Goal: Communication & Community: Answer question/provide support

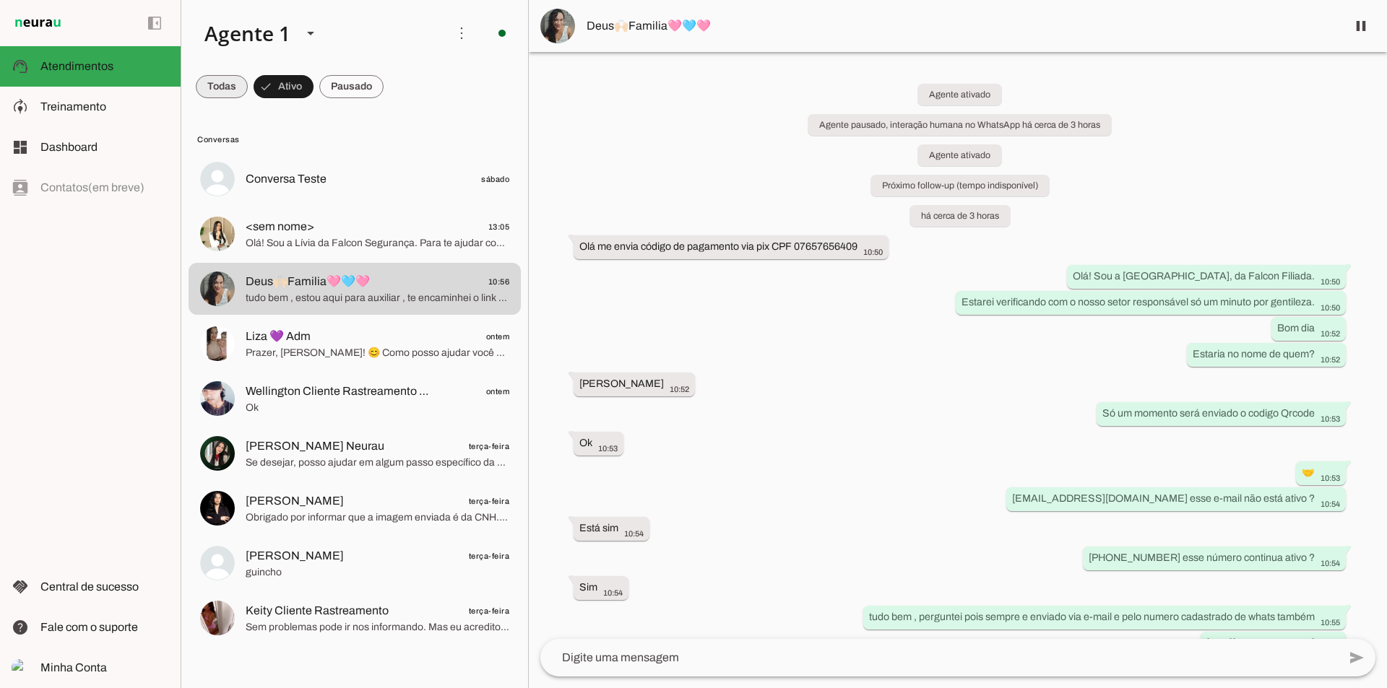
click at [230, 92] on span at bounding box center [222, 86] width 52 height 35
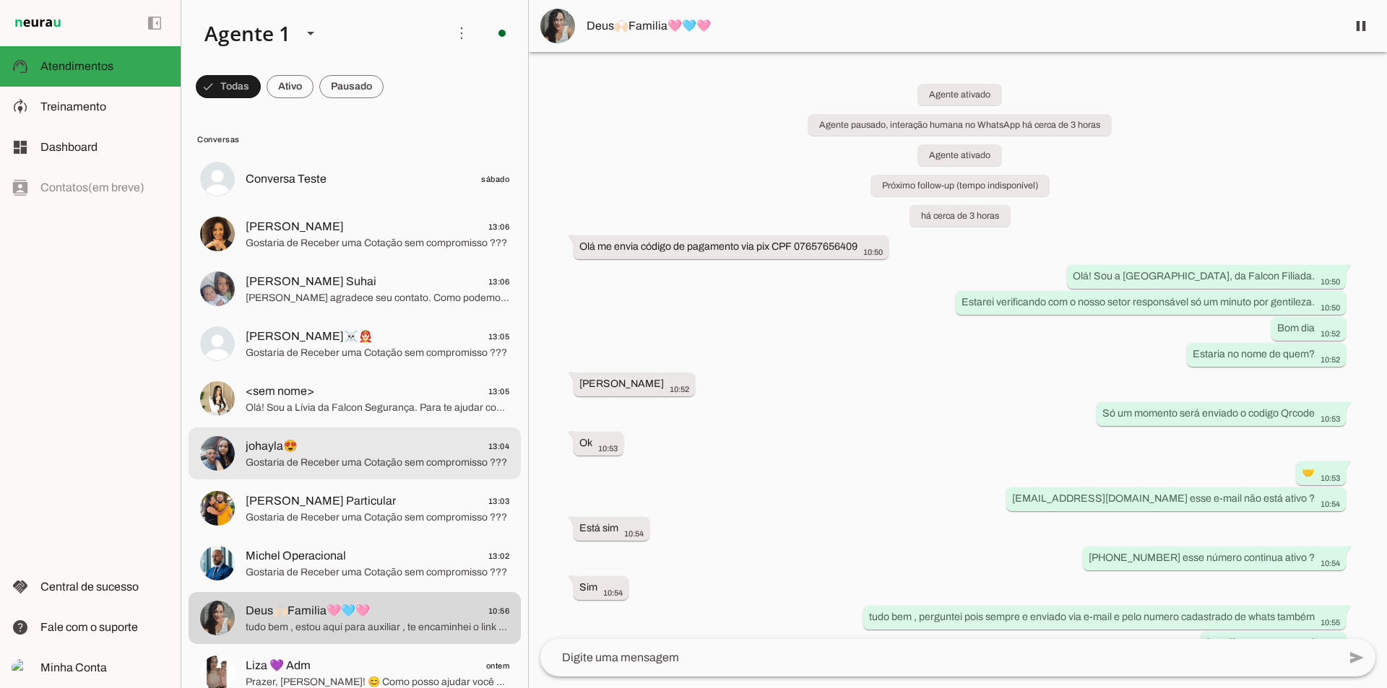
click at [321, 454] on span "johayla😍 13:04" at bounding box center [378, 447] width 264 height 18
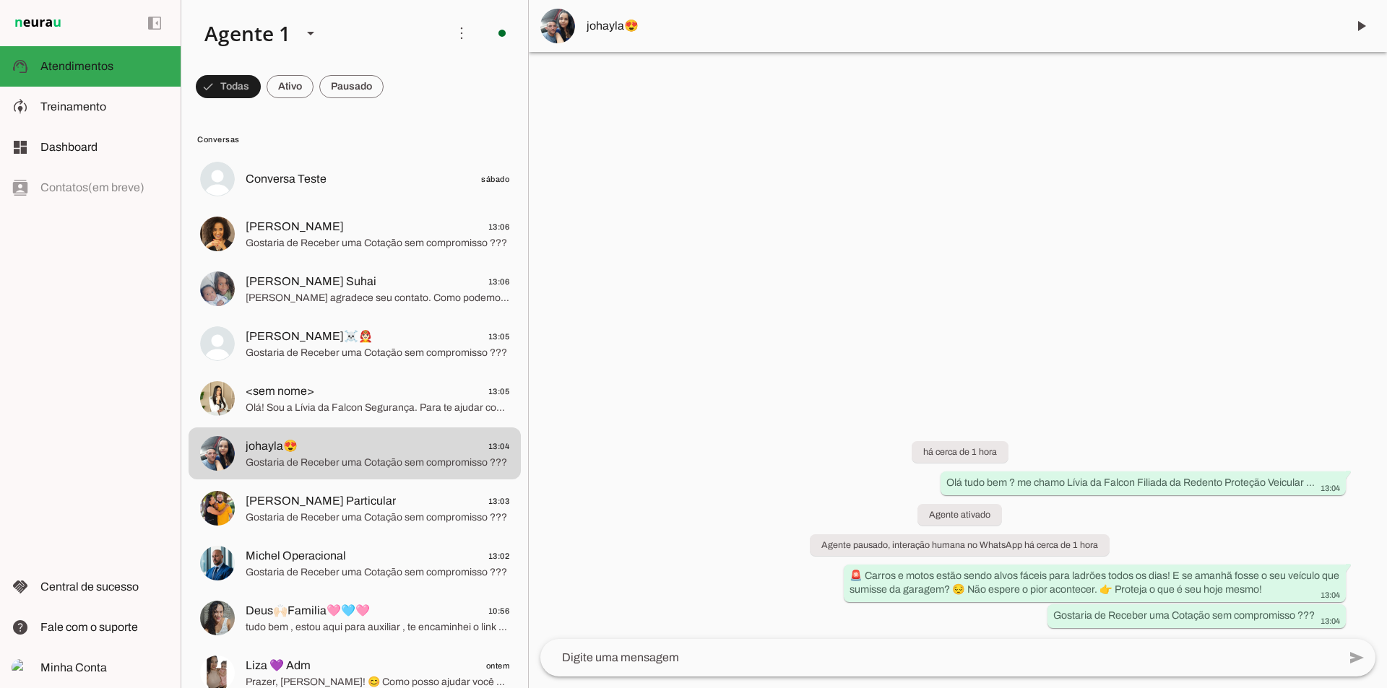
click at [774, 655] on textarea at bounding box center [939, 657] width 798 height 17
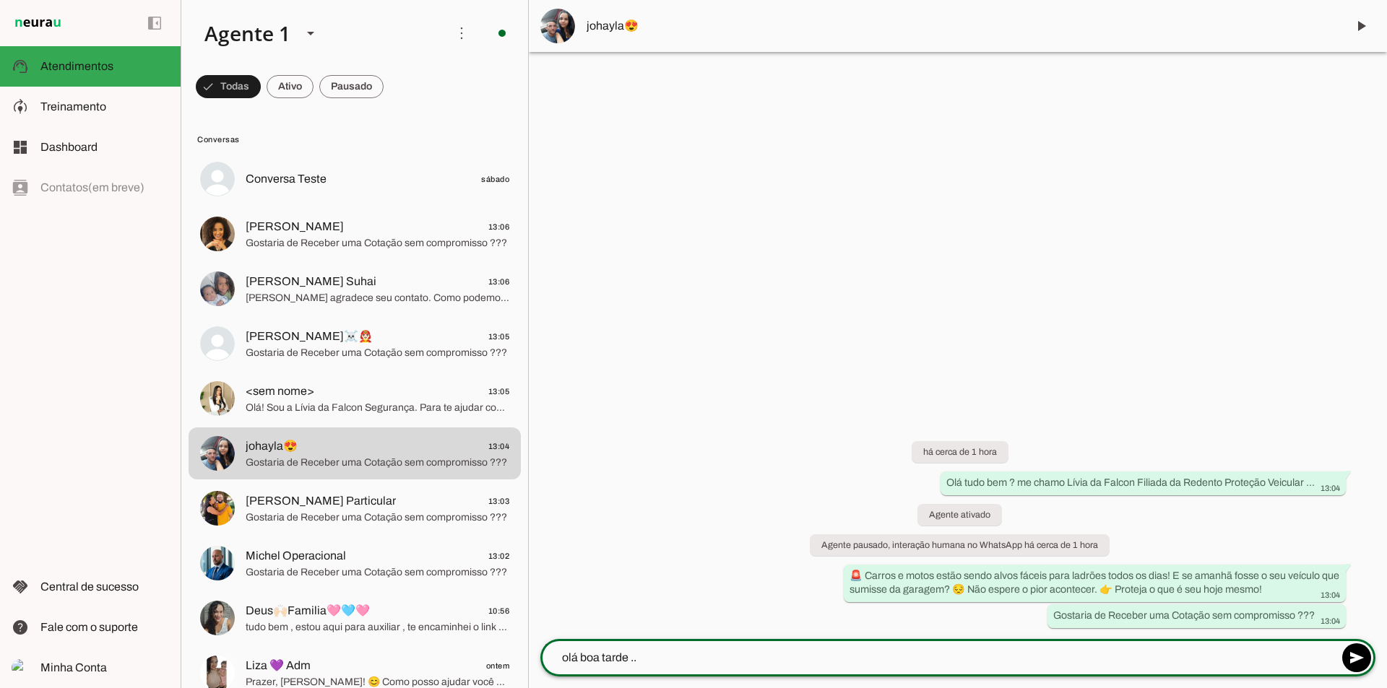
type textarea "olá boa tarde ..."
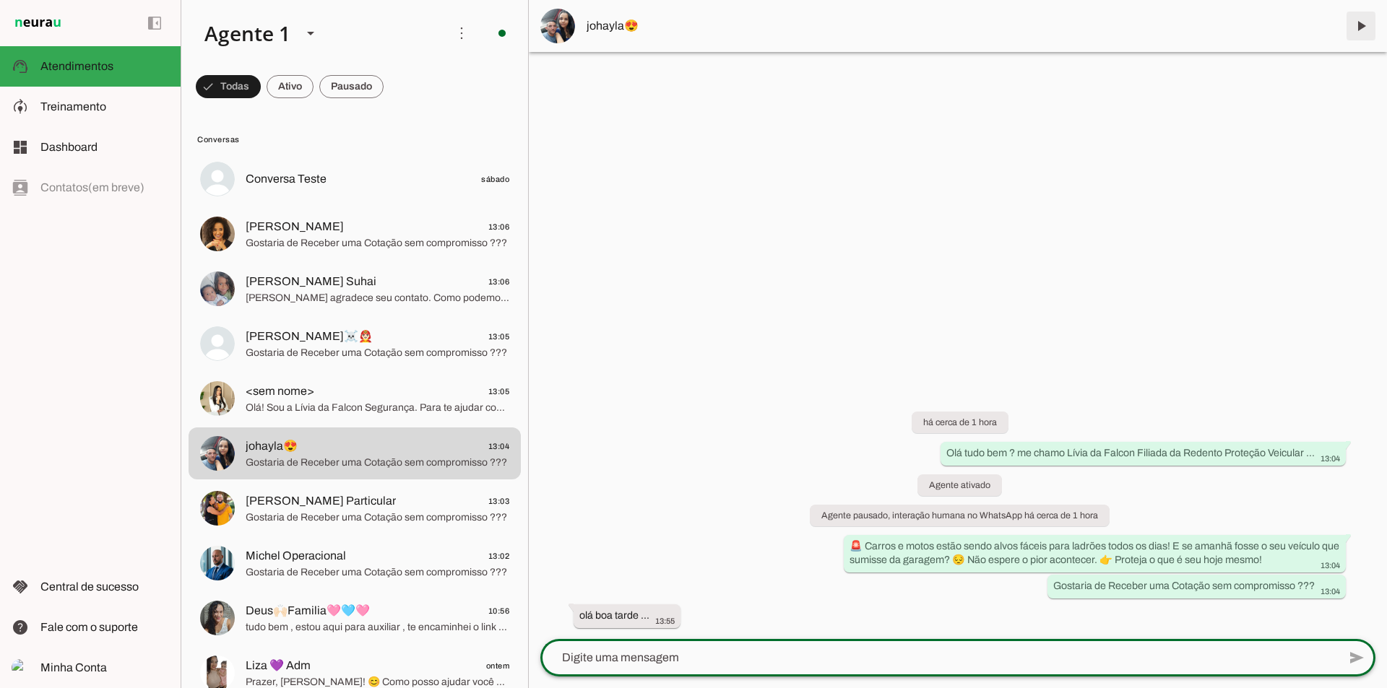
click at [1362, 25] on span at bounding box center [1361, 26] width 35 height 35
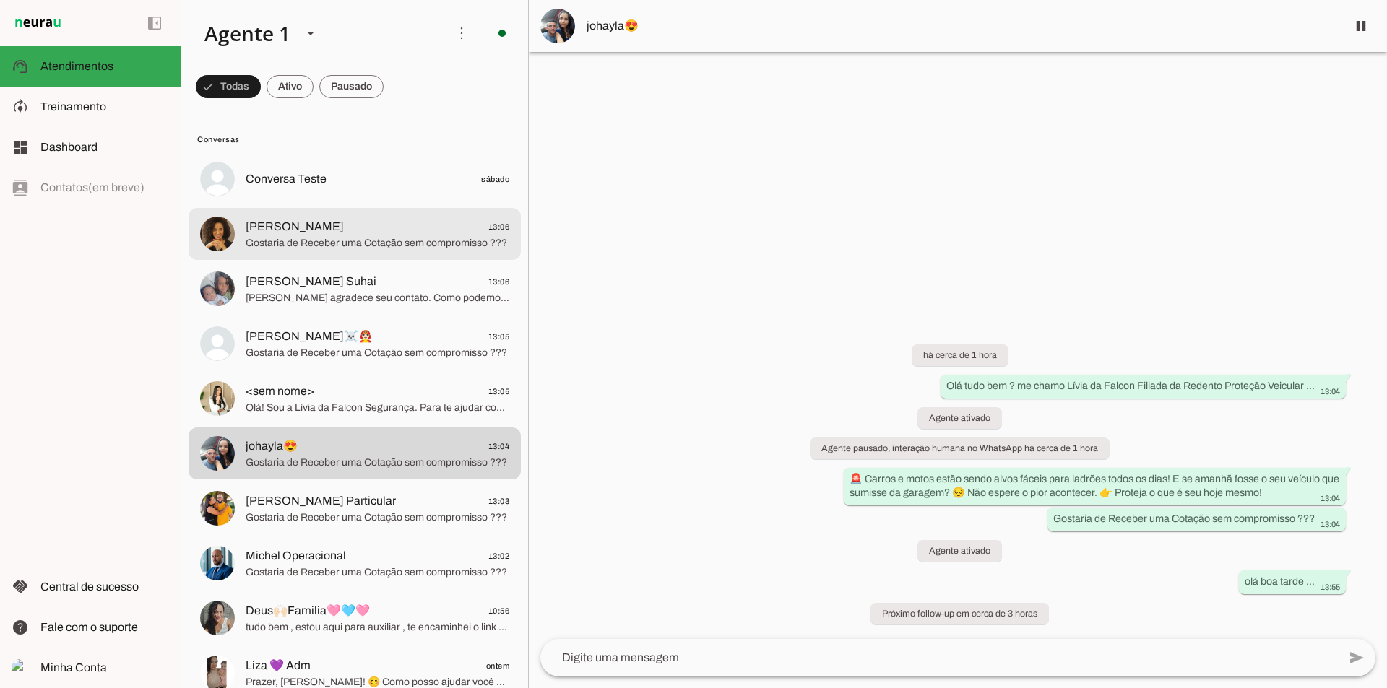
drag, startPoint x: 314, startPoint y: 236, endPoint x: 592, endPoint y: 197, distance: 280.9
click at [314, 236] on span "Gostaria de Receber uma Cotação sem compromisso ???" at bounding box center [378, 243] width 264 height 14
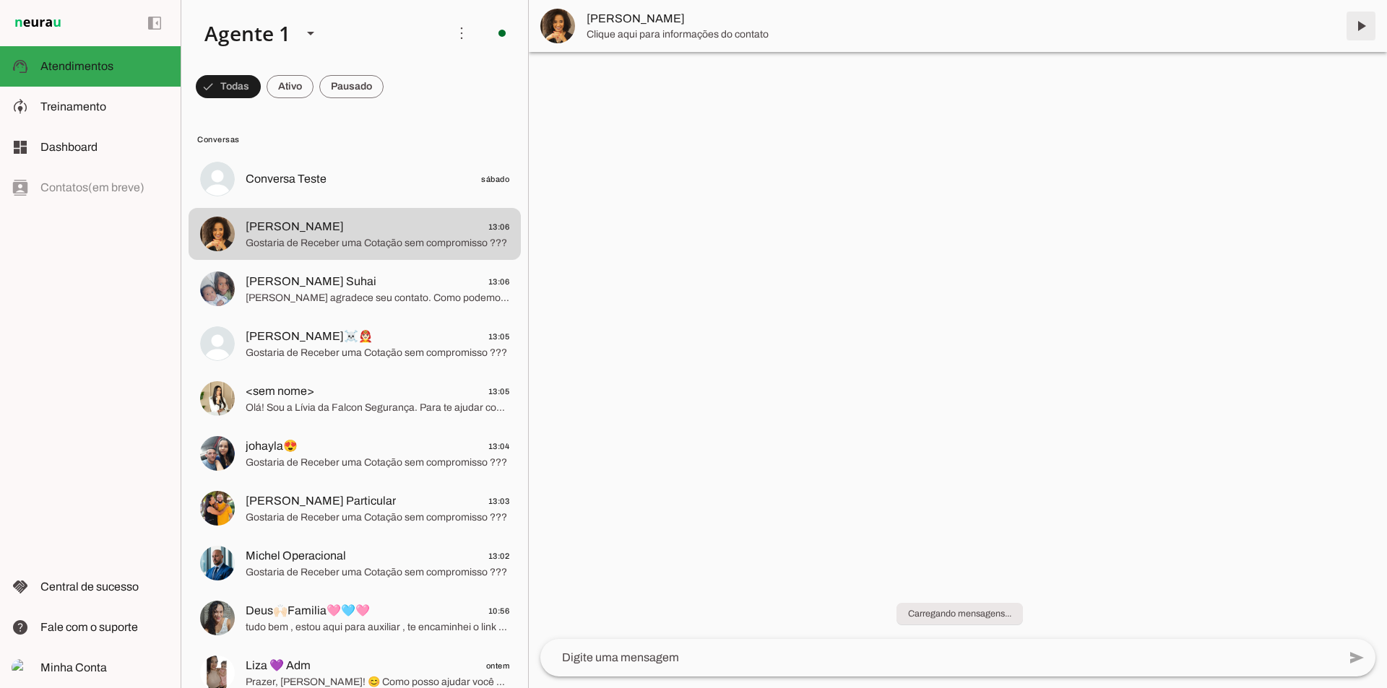
click at [1363, 25] on span at bounding box center [1361, 26] width 35 height 35
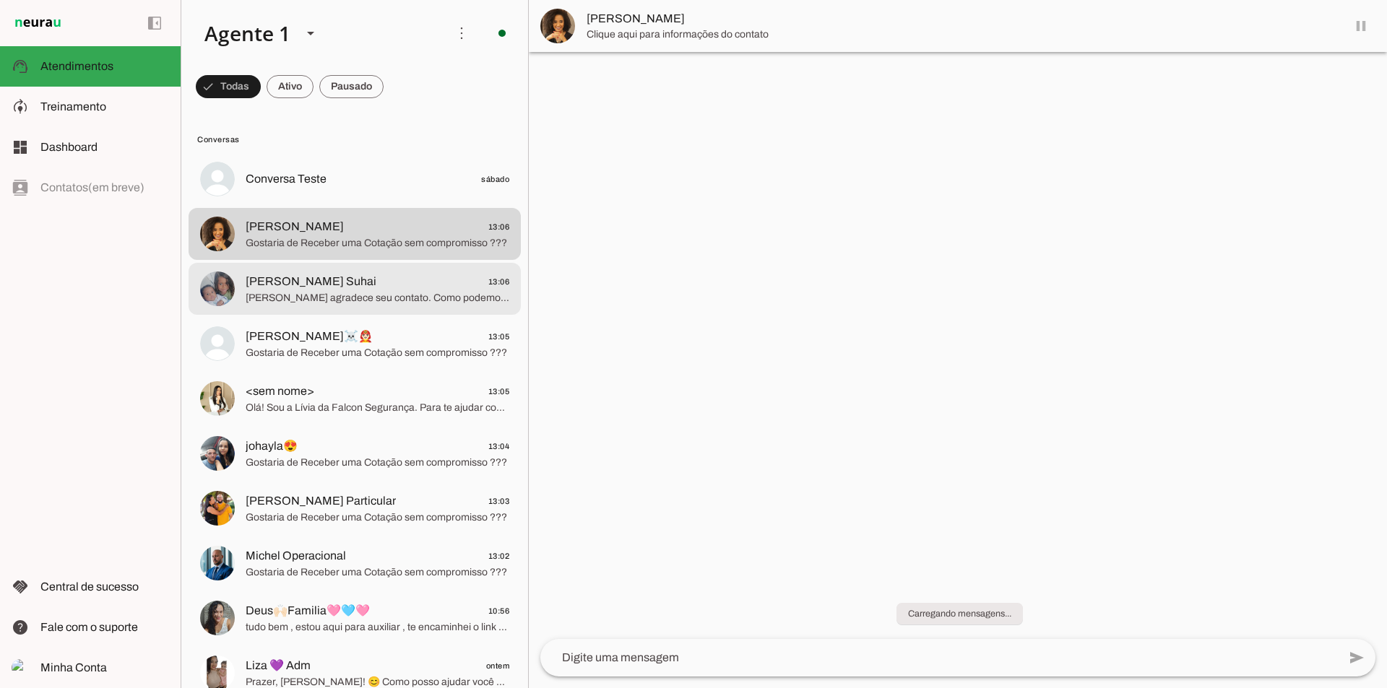
click at [328, 288] on span "[PERSON_NAME] Suhai" at bounding box center [311, 281] width 131 height 17
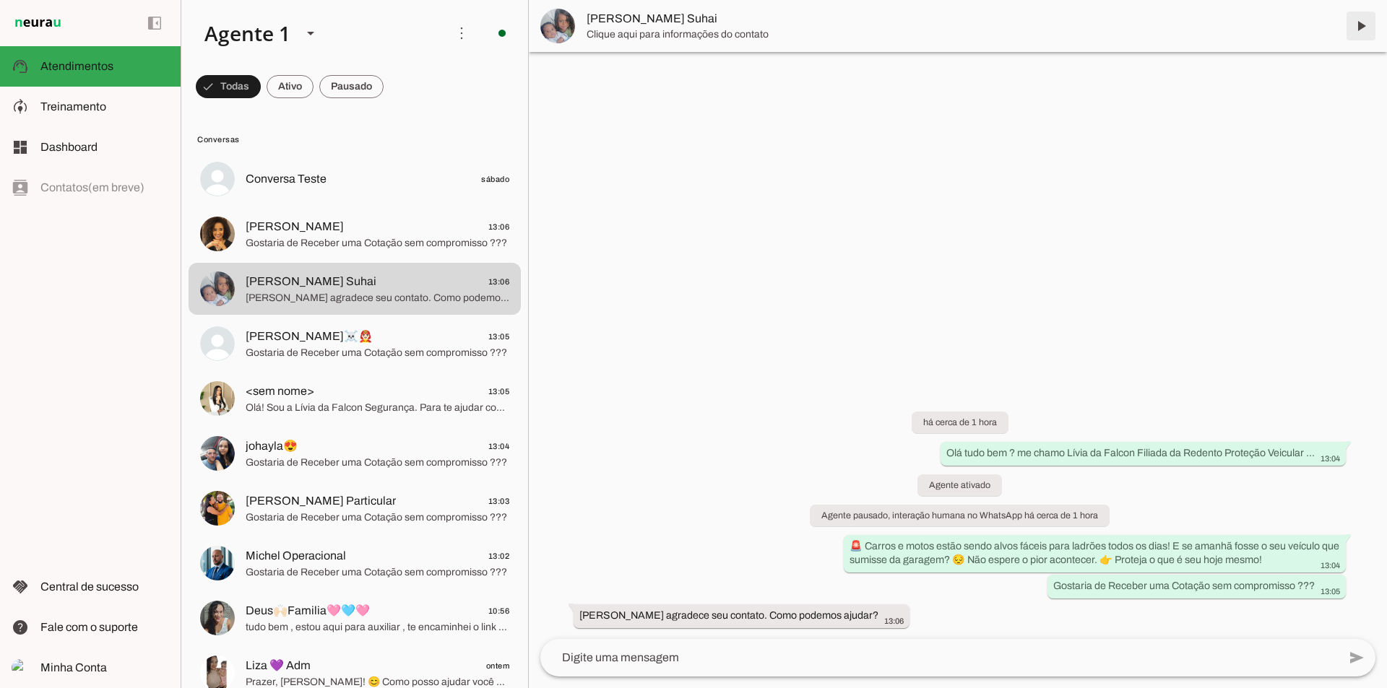
click at [1359, 33] on span at bounding box center [1361, 26] width 35 height 35
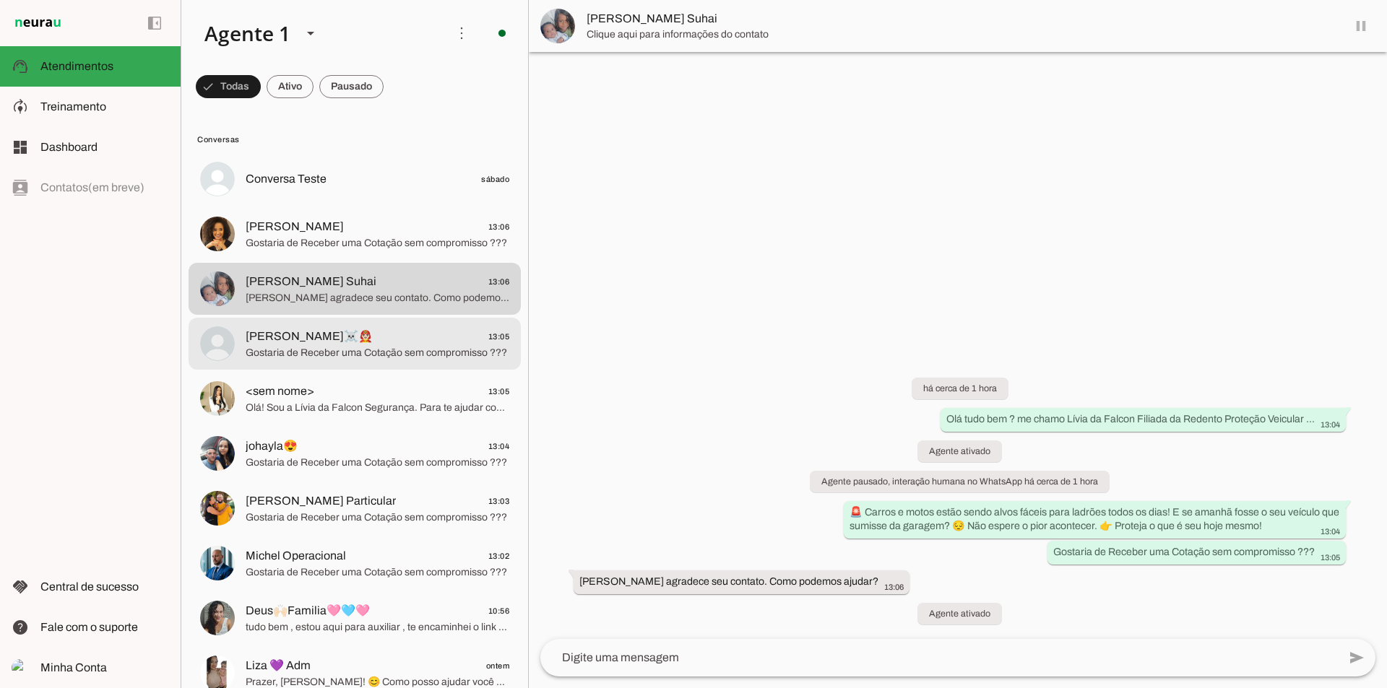
click at [427, 363] on md-item "[PERSON_NAME]☠️👨🏻‍🚒 13:05 Gostaria de Receber uma Cotação sem compromisso ???" at bounding box center [355, 344] width 332 height 52
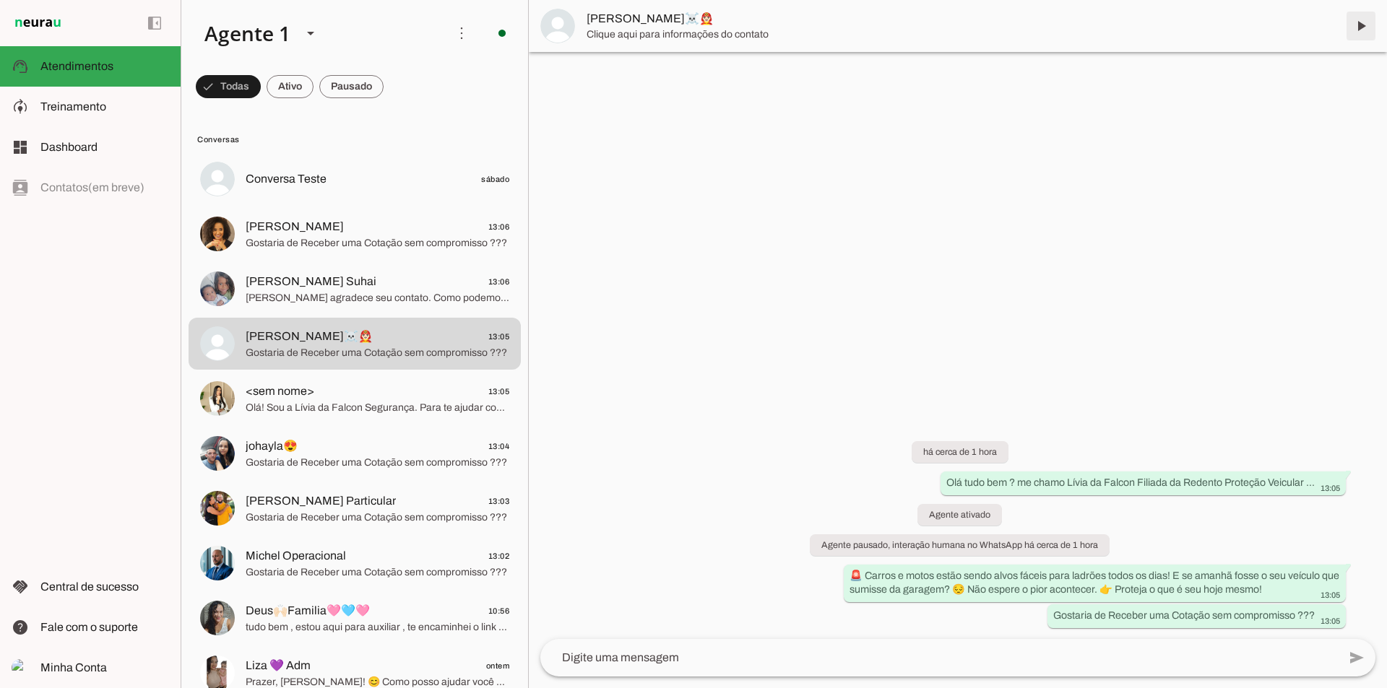
click at [1358, 23] on span at bounding box center [1361, 26] width 35 height 35
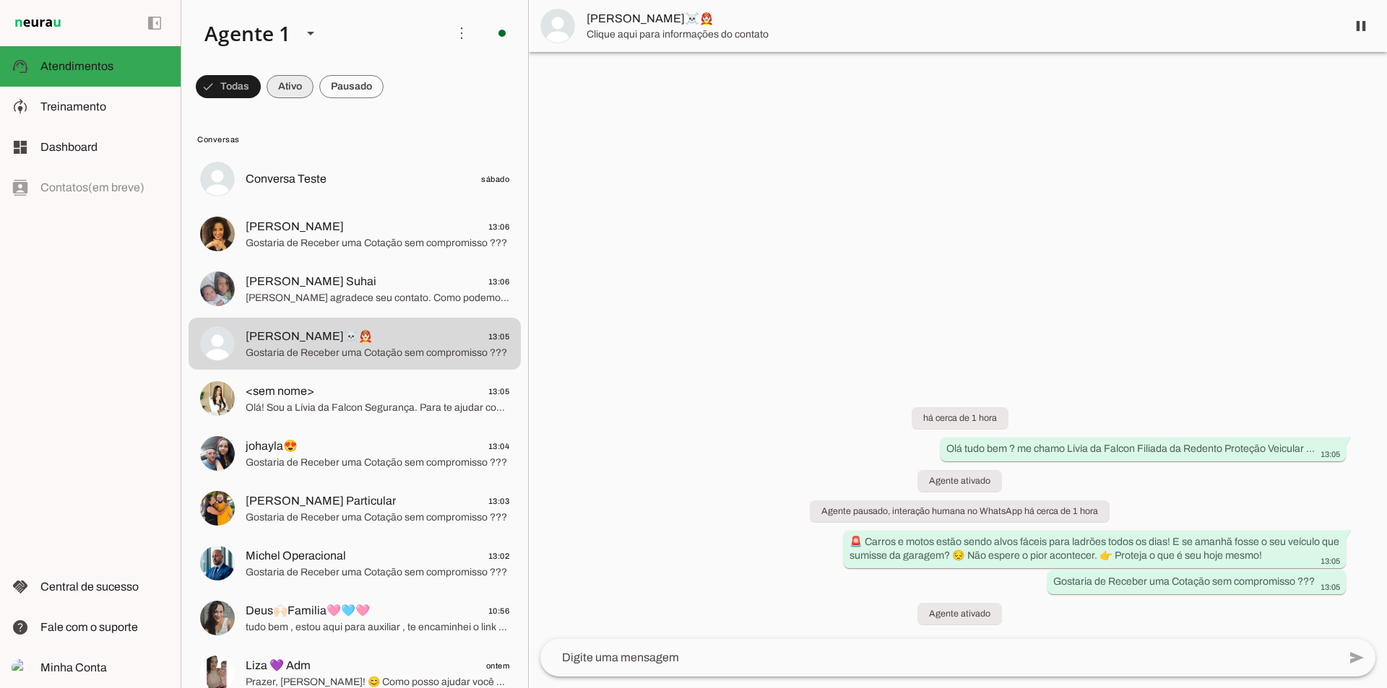
click at [291, 95] on span at bounding box center [290, 86] width 47 height 35
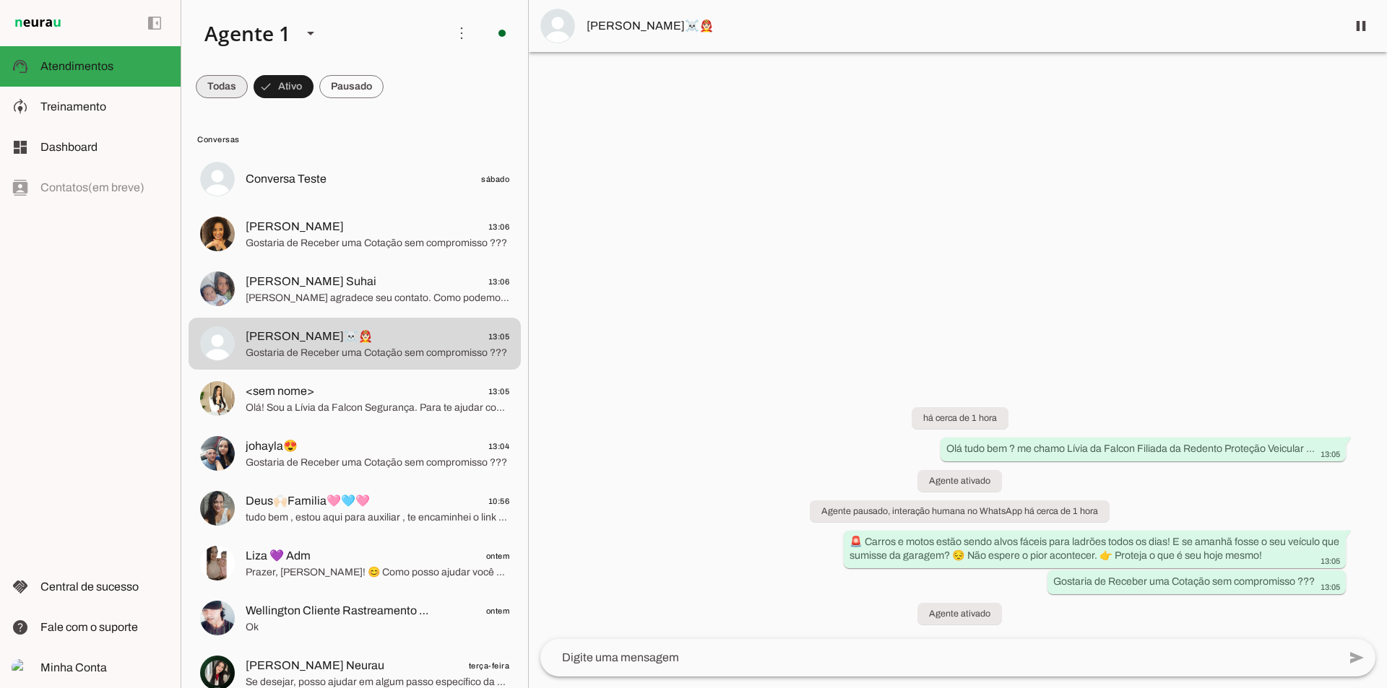
click at [223, 87] on span at bounding box center [222, 86] width 52 height 35
